Goal: Find specific page/section: Find specific page/section

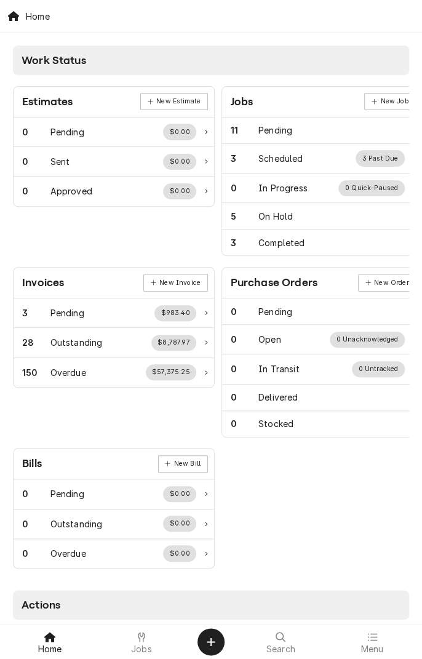
click at [142, 641] on icon at bounding box center [141, 637] width 7 height 10
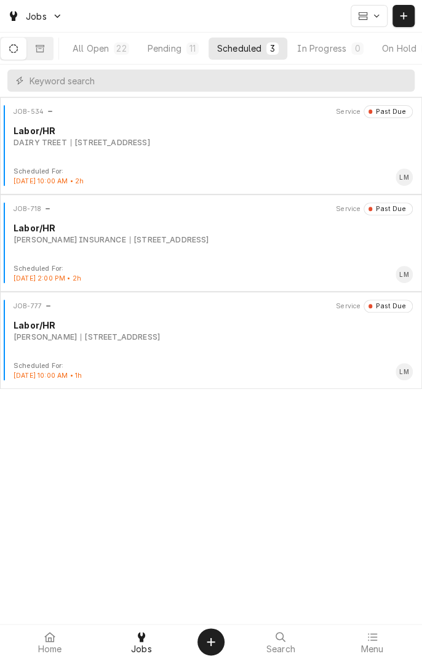
click at [52, 45] on button "Dynamic Content Wrapper" at bounding box center [40, 49] width 26 height 22
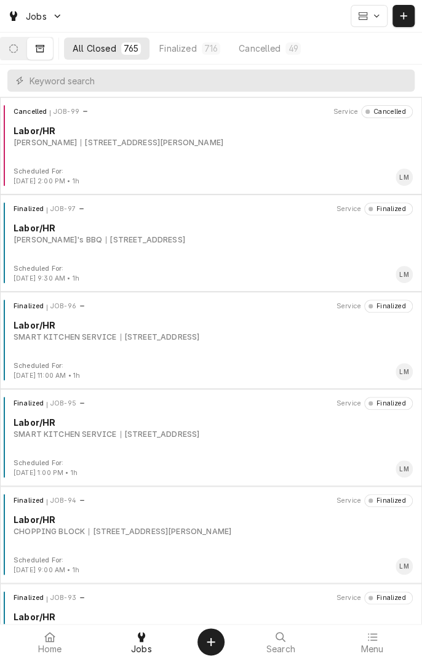
click at [18, 50] on icon "Dynamic Content Wrapper" at bounding box center [13, 48] width 9 height 9
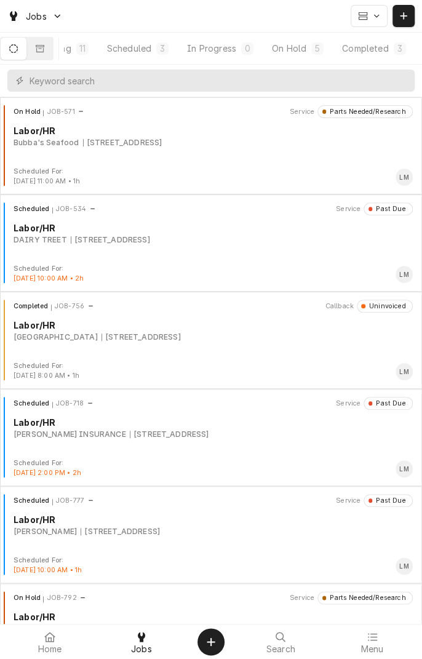
scroll to position [0, 116]
click at [299, 49] on div "On Hold" at bounding box center [289, 48] width 34 height 13
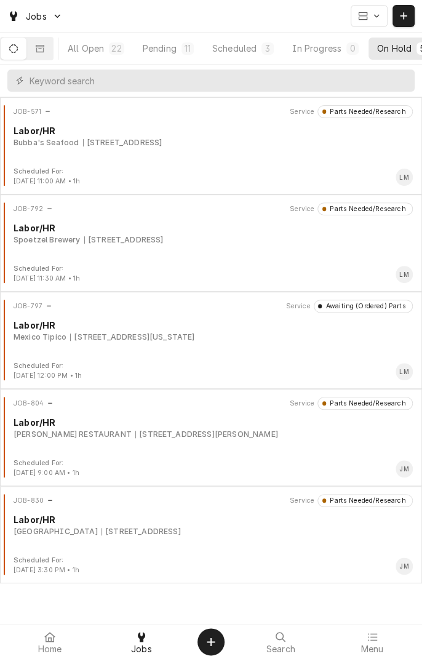
scroll to position [0, 0]
click at [254, 49] on div "Scheduled" at bounding box center [239, 48] width 44 height 13
